Goal: Navigation & Orientation: Understand site structure

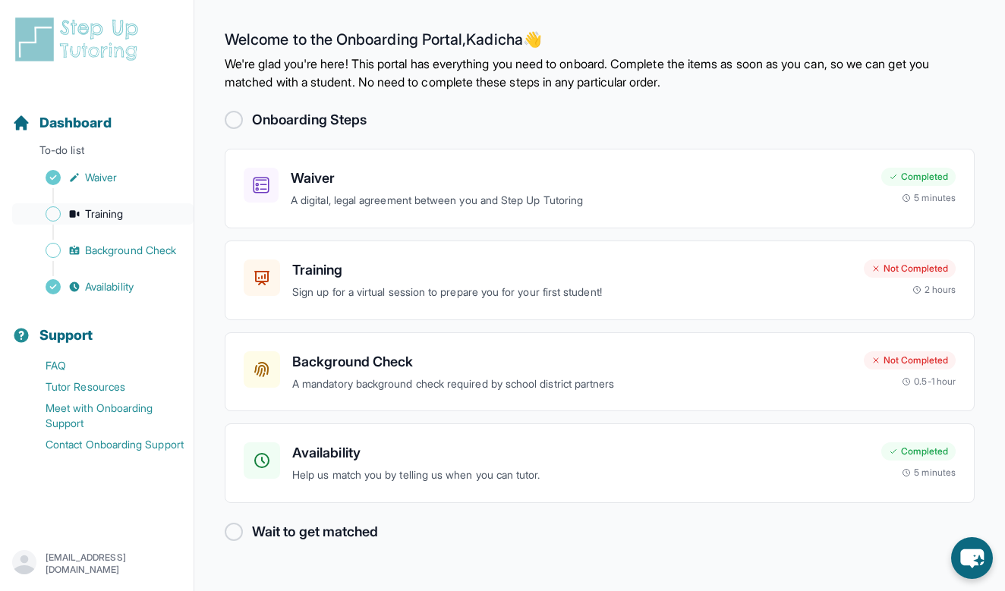
click at [88, 217] on span "Training" at bounding box center [104, 213] width 39 height 15
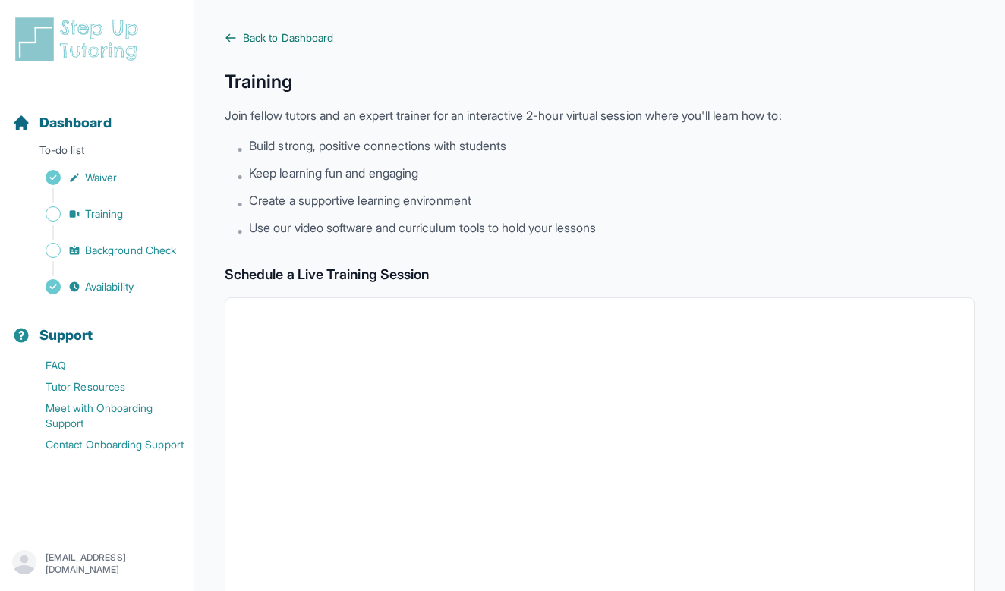
click at [272, 36] on span "Back to Dashboard" at bounding box center [288, 37] width 90 height 15
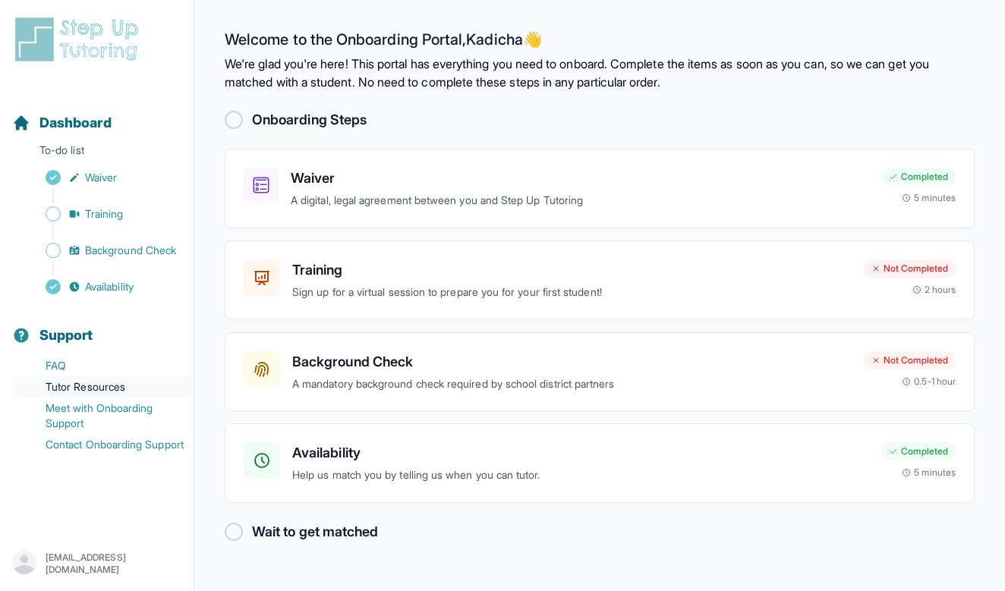
click at [69, 385] on link "Tutor Resources" at bounding box center [102, 386] width 181 height 21
click at [111, 564] on p "[EMAIL_ADDRESS][DOMAIN_NAME]" at bounding box center [114, 564] width 136 height 24
click at [399, 121] on div "Onboarding Steps" at bounding box center [600, 119] width 750 height 21
click at [483, 57] on p "We're glad you're here! This portal has everything you need to onboard. Complet…" at bounding box center [600, 73] width 750 height 36
click at [566, 113] on div "Onboarding Steps" at bounding box center [600, 119] width 750 height 21
